Goal: Transaction & Acquisition: Purchase product/service

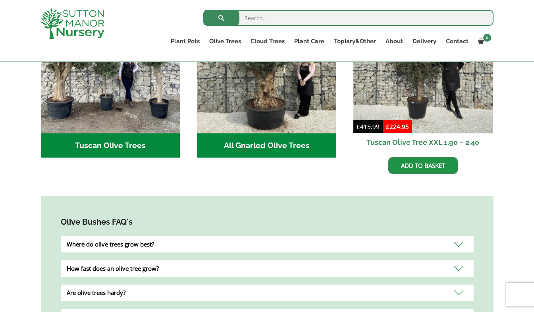
scroll to position [328, 0]
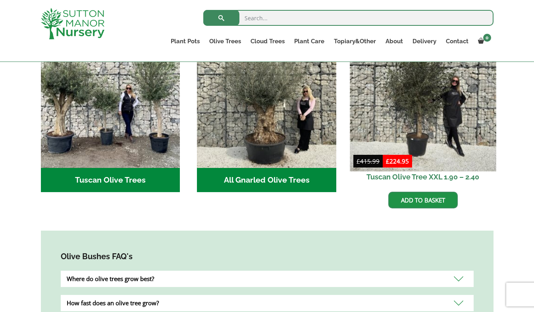
click at [427, 125] on img at bounding box center [423, 98] width 146 height 146
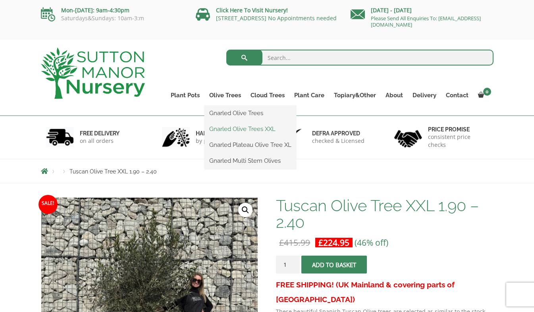
click at [243, 127] on link "Gnarled Olive Trees XXL" at bounding box center [250, 129] width 92 height 12
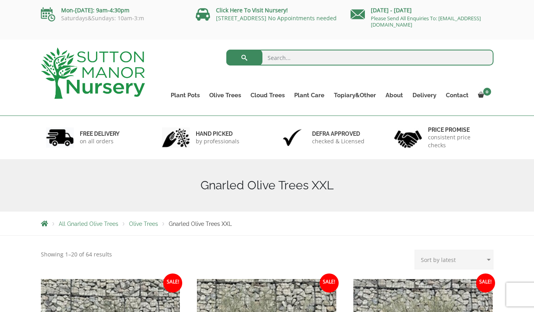
click at [532, 21] on div "Mon-Friday: 9am-4:30pm Saturdays&Sundays: 10am-3:m Click Here To Visit Nursery!…" at bounding box center [267, 20] width 534 height 40
